Goal: Find specific page/section: Find specific page/section

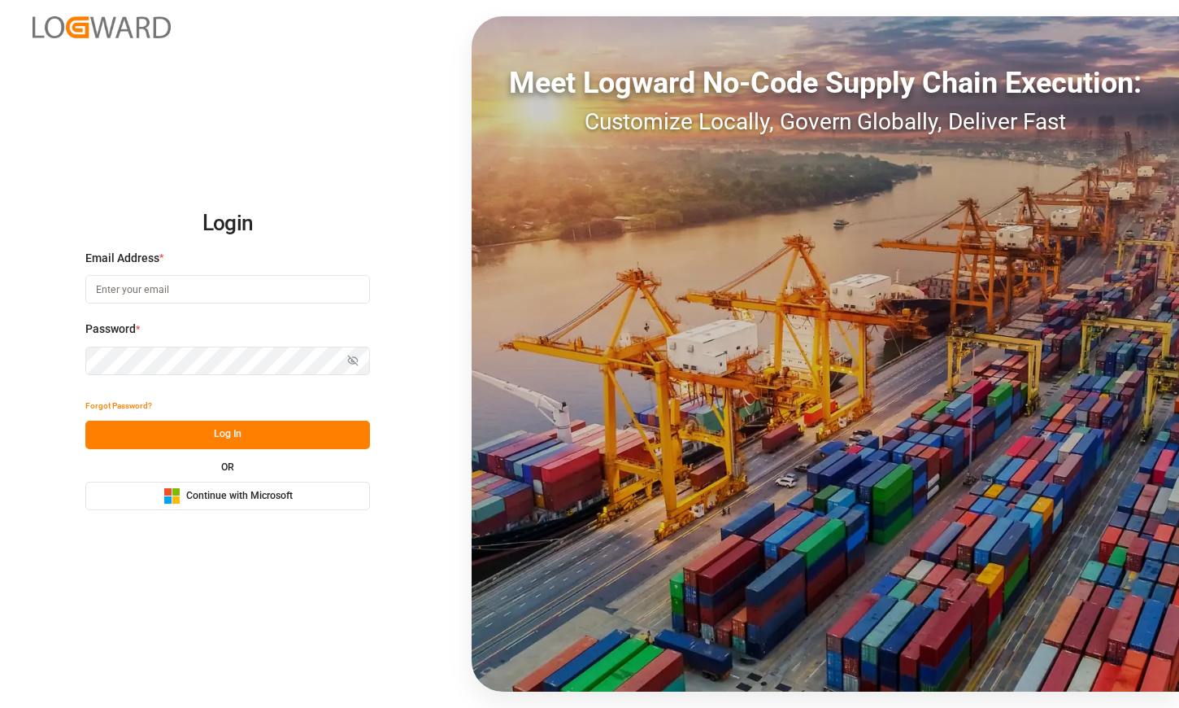
click at [246, 490] on span "Continue with Microsoft" at bounding box center [239, 496] width 107 height 15
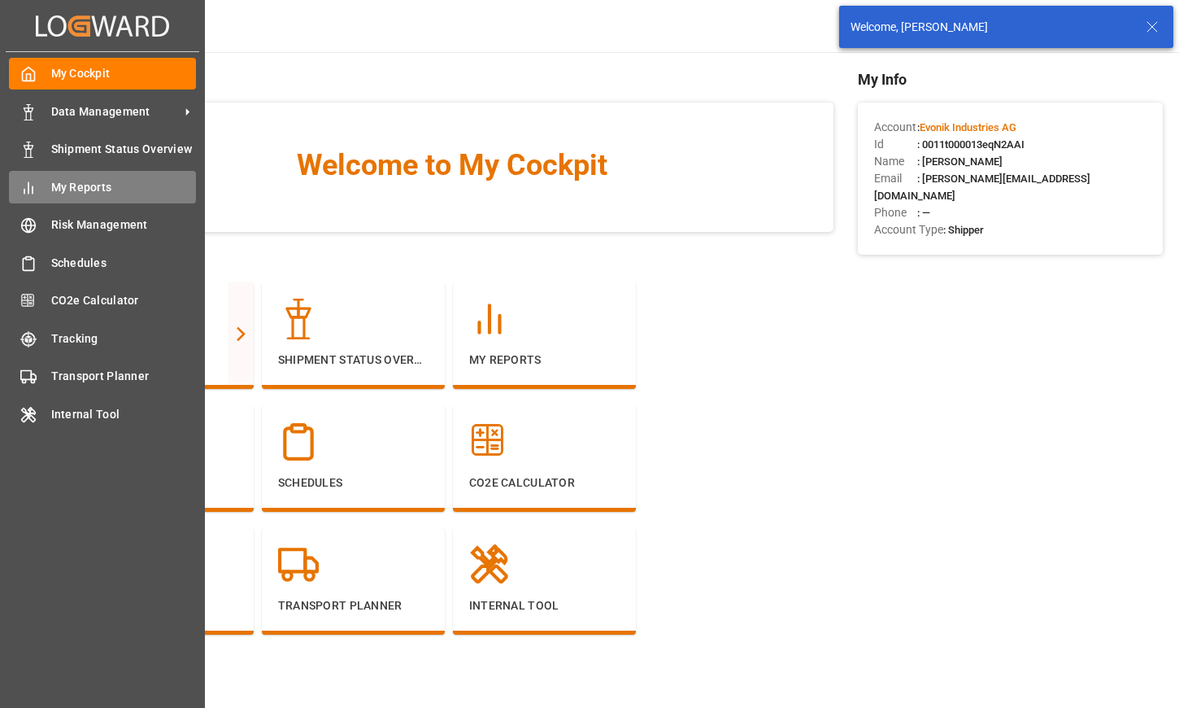
click at [100, 203] on div "My Reports My Reports" at bounding box center [102, 187] width 187 height 32
